Goal: Task Accomplishment & Management: Use online tool/utility

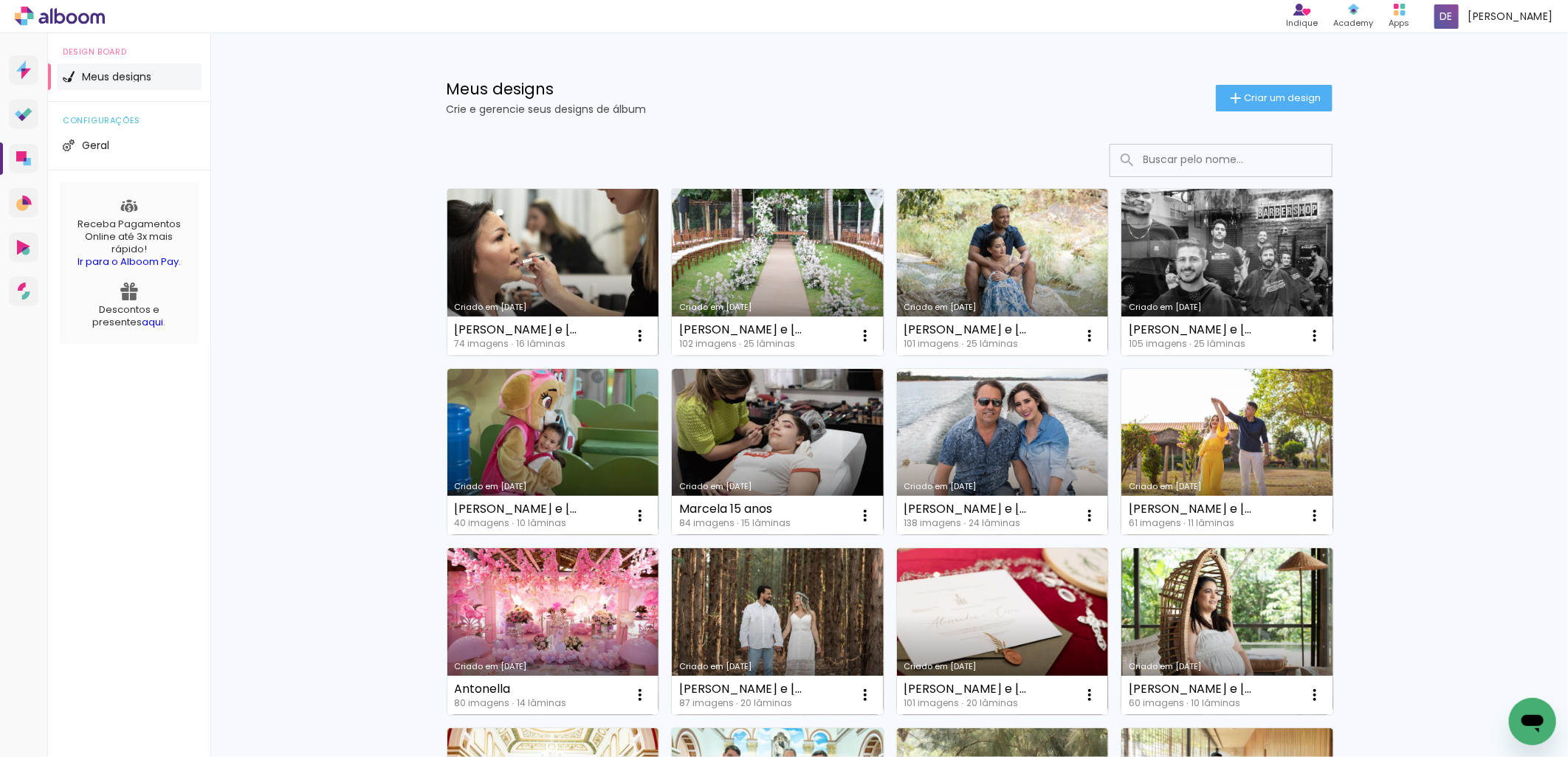
click at [506, 260] on link "Criado em [DATE]" at bounding box center [553, 272] width 212 height 167
